Goal: Navigation & Orientation: Find specific page/section

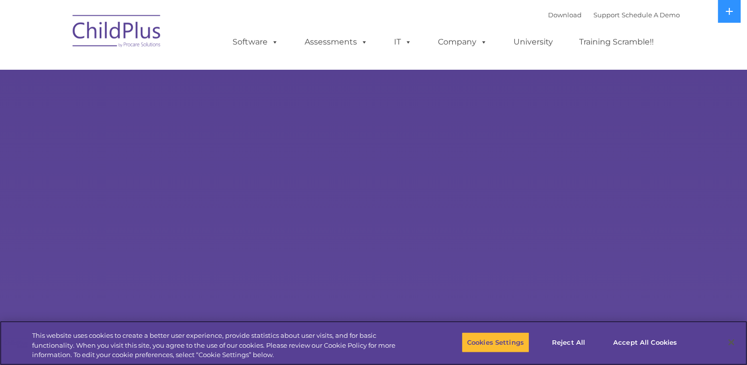
select select "MEDIUM"
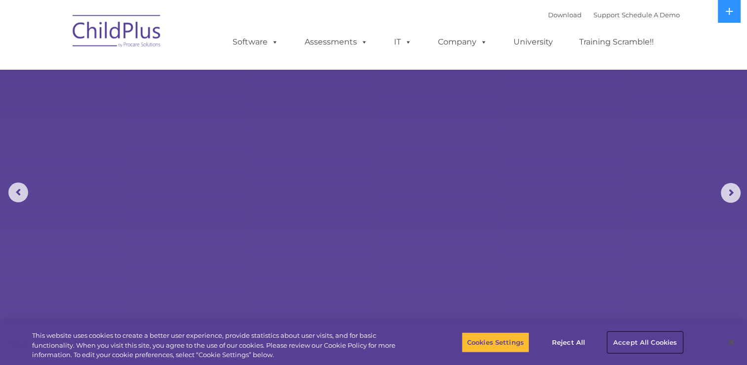
click at [624, 345] on button "Accept All Cookies" at bounding box center [645, 341] width 75 height 21
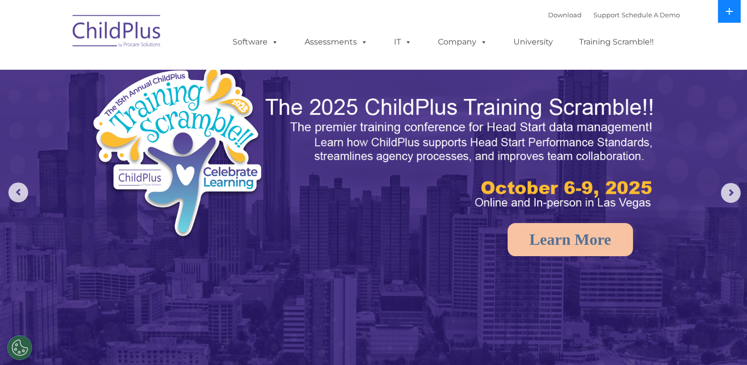
click at [725, 14] on button at bounding box center [729, 11] width 23 height 23
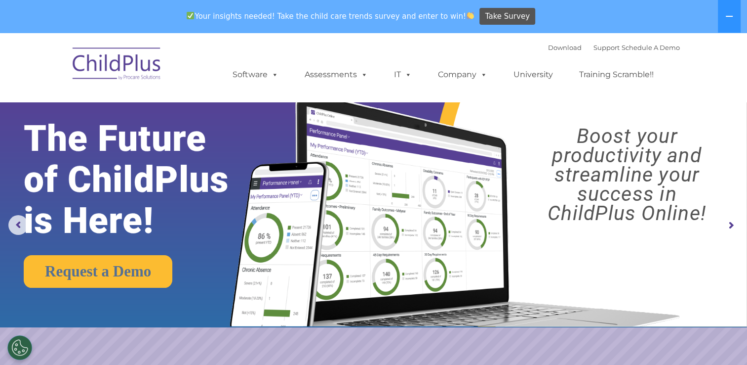
click at [117, 70] on img at bounding box center [117, 65] width 99 height 49
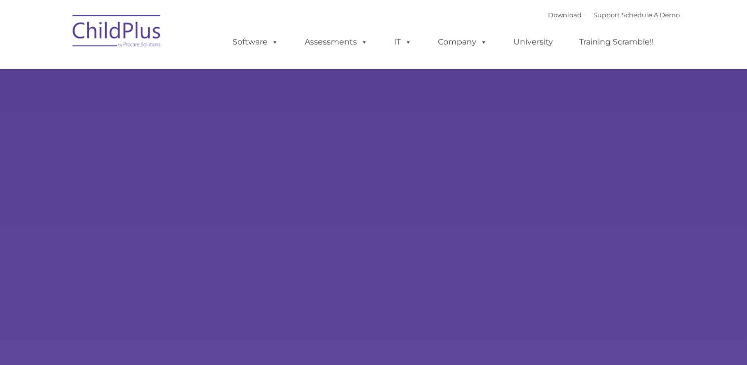
type input ""
select select "MEDIUM"
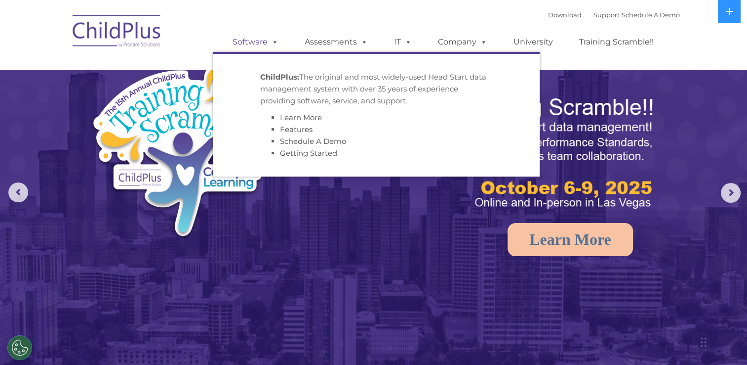
click at [261, 39] on link "Software" at bounding box center [256, 42] width 66 height 20
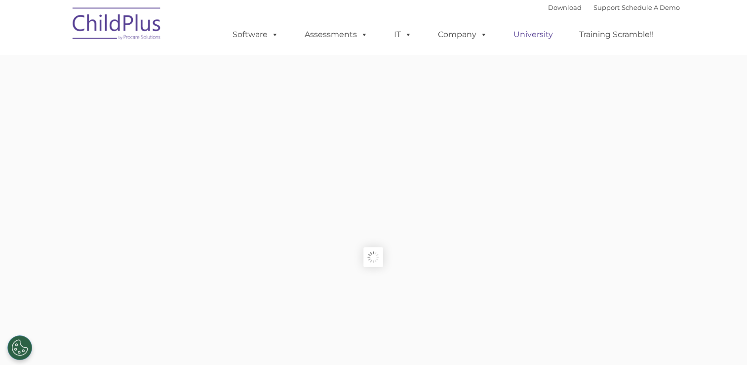
type input ""
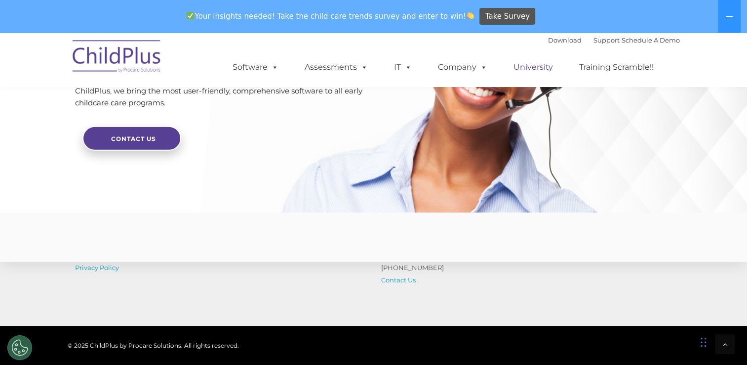
scroll to position [2464, 0]
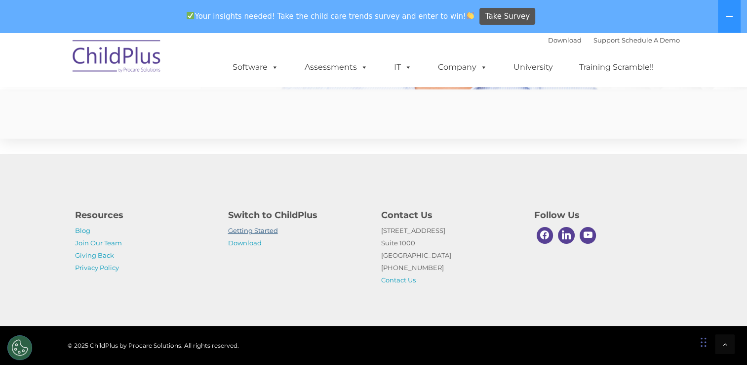
click at [267, 226] on link "Getting Started" at bounding box center [253, 230] width 50 height 8
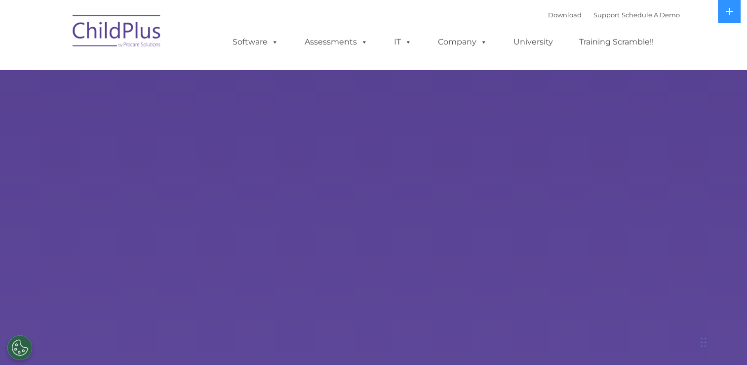
select select "MEDIUM"
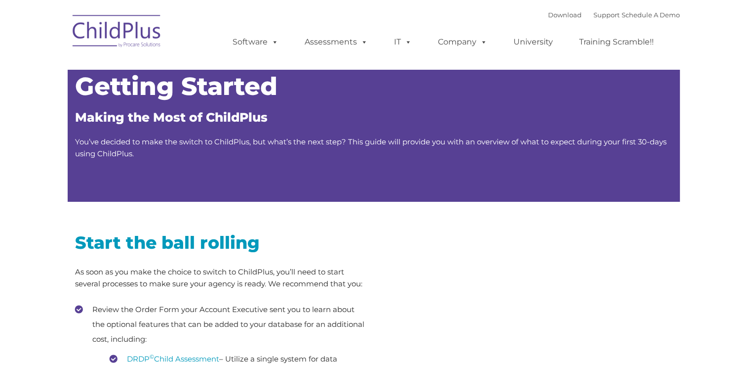
type input ""
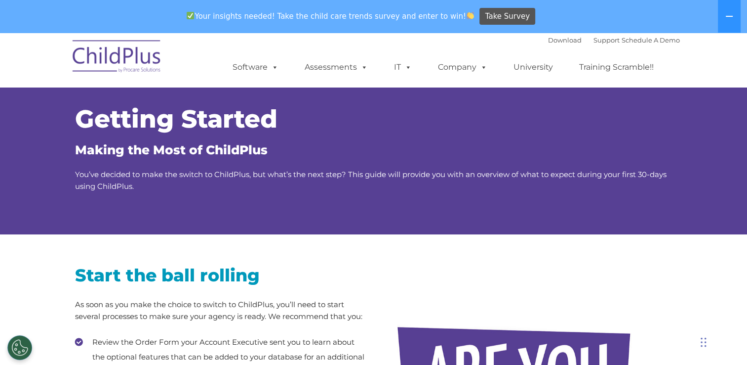
click at [98, 67] on img at bounding box center [117, 57] width 99 height 49
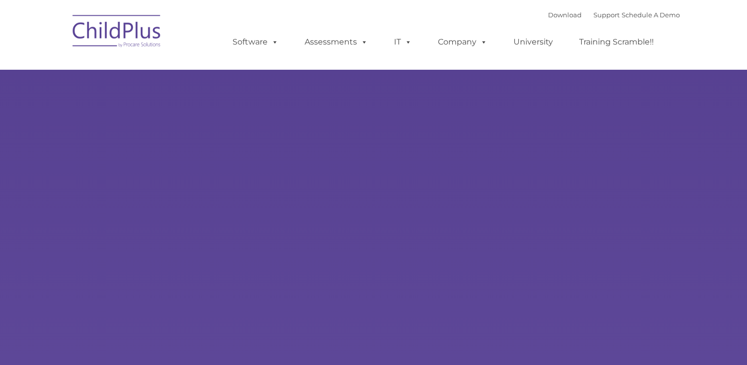
type input ""
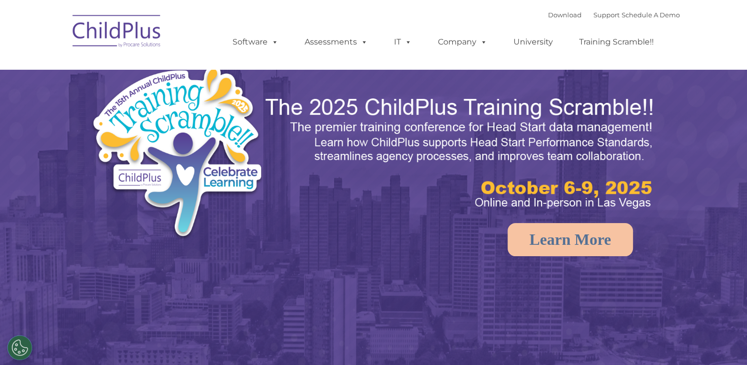
select select "MEDIUM"
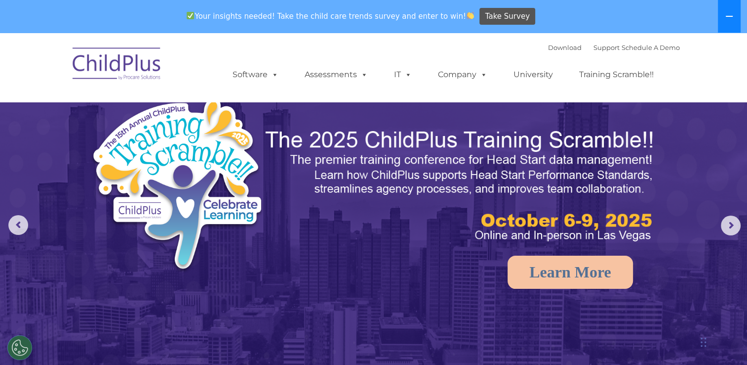
click at [732, 23] on button at bounding box center [729, 16] width 23 height 33
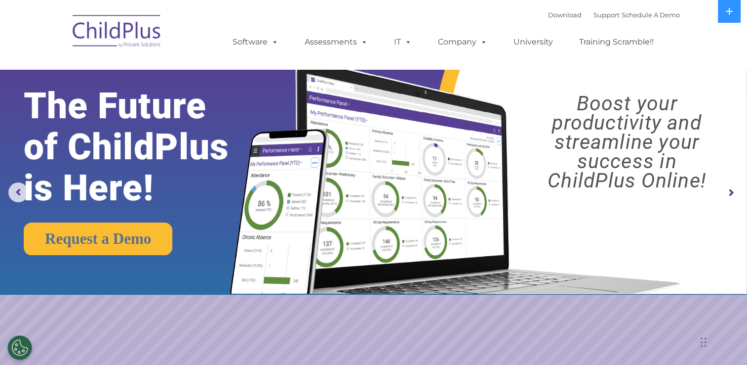
click at [705, 348] on div "Chat Widget" at bounding box center [722, 340] width 49 height 47
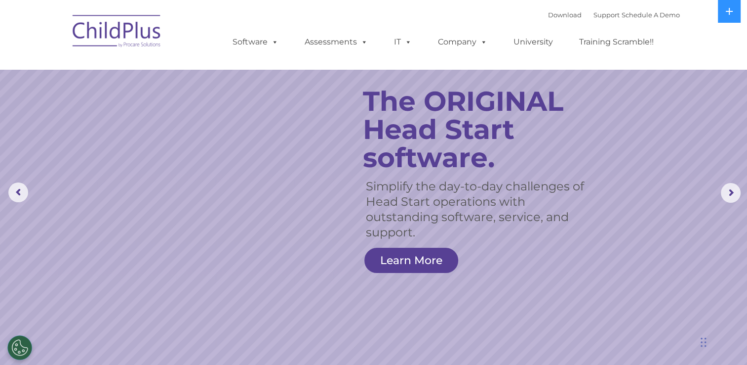
click at [134, 35] on img at bounding box center [117, 32] width 99 height 49
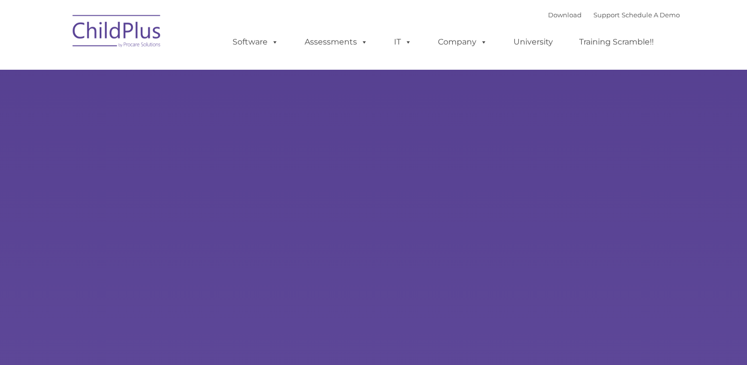
type input ""
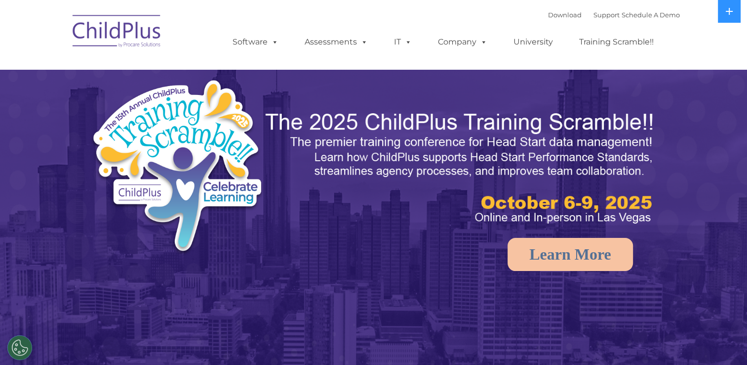
select select "MEDIUM"
